Goal: Find specific page/section: Find specific page/section

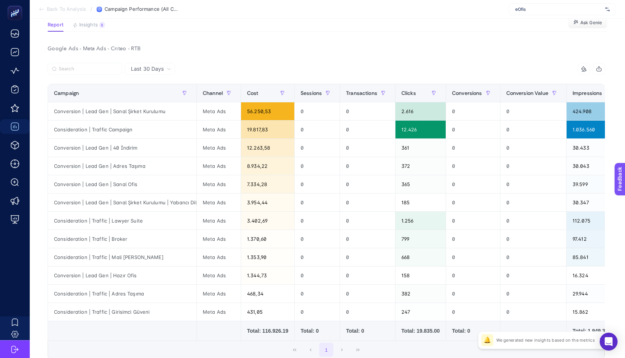
click at [343, 29] on section "Report Insights 8 We generated new insights based on the metrics Ask Genie" at bounding box center [327, 27] width 559 height 10
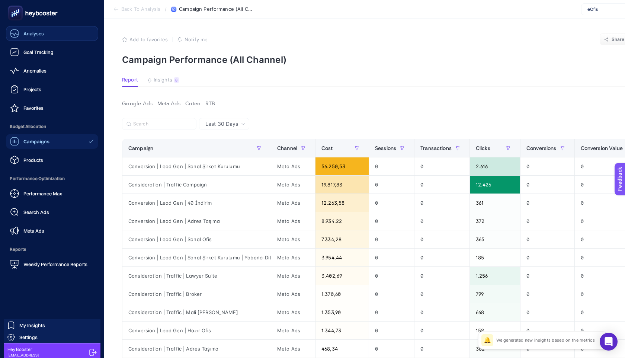
click at [42, 37] on div "Analyses" at bounding box center [27, 33] width 34 height 9
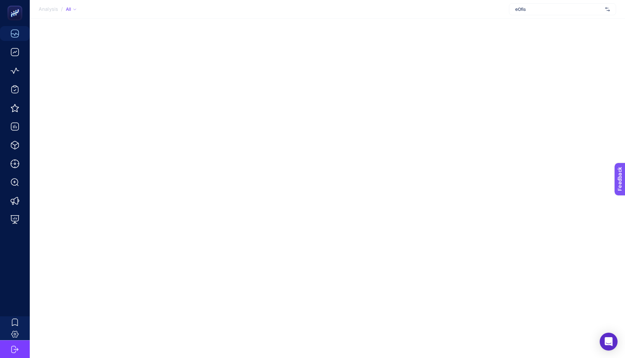
click at [371, 11] on span "eOfis" at bounding box center [558, 9] width 87 height 6
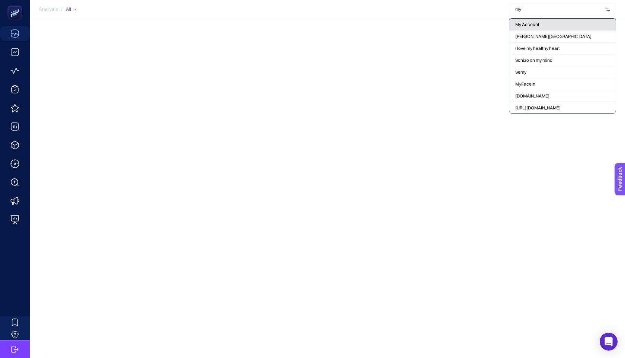
type input "my"
click at [371, 23] on span "My Account" at bounding box center [527, 25] width 24 height 6
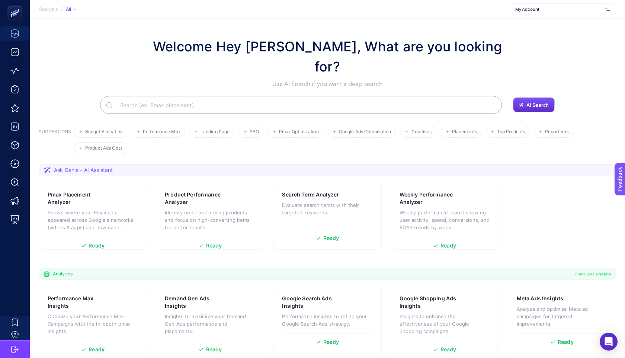
click at [348, 94] on input "Search" at bounding box center [304, 104] width 381 height 21
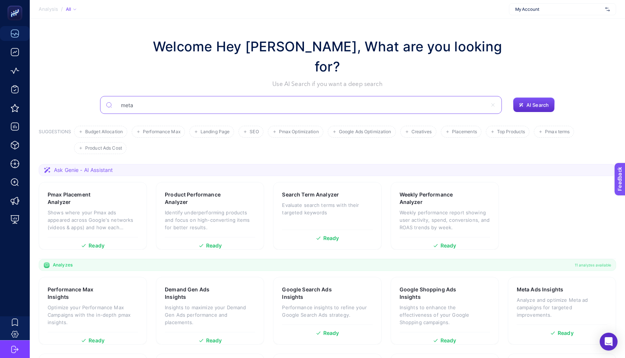
type input "meta"
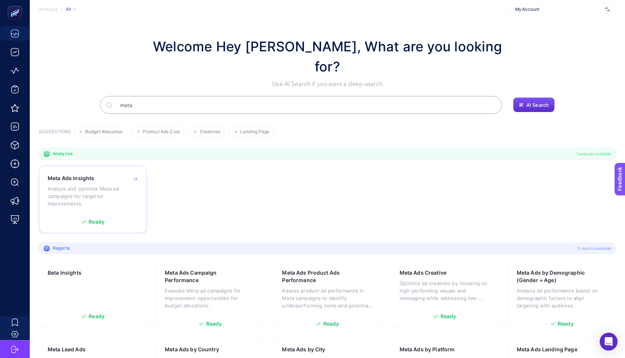
click at [99, 185] on p "Analyze and optimize Meta ad campaigns for targeted improvements." at bounding box center [93, 196] width 90 height 22
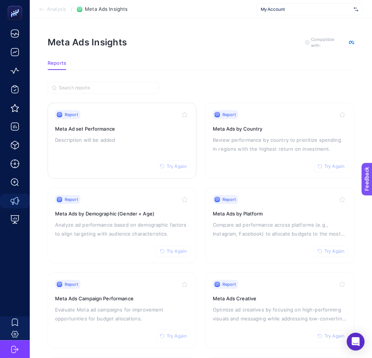
click at [183, 167] on span "Try Again" at bounding box center [177, 166] width 20 height 6
click at [99, 132] on div "Report Trying... Meta Ad set Performance Description will be added" at bounding box center [122, 140] width 134 height 61
